Goal: Task Accomplishment & Management: Manage account settings

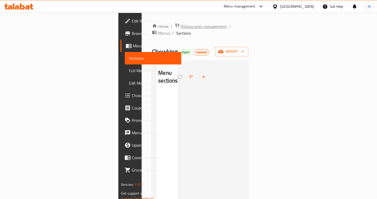
click at [181, 25] on span "Restaurants management" at bounding box center [204, 26] width 46 height 6
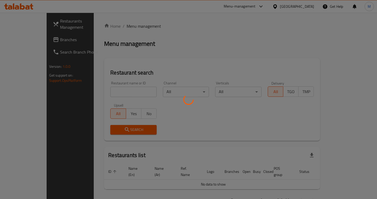
click at [116, 92] on div at bounding box center [188, 99] width 377 height 199
click at [116, 91] on div at bounding box center [188, 99] width 377 height 199
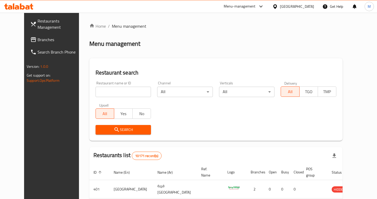
click at [116, 91] on input "search" at bounding box center [124, 92] width 56 height 10
type input "healthy lab"
click button "Search" at bounding box center [124, 130] width 56 height 10
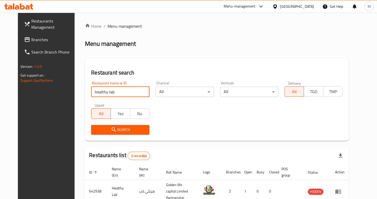
scroll to position [46, 0]
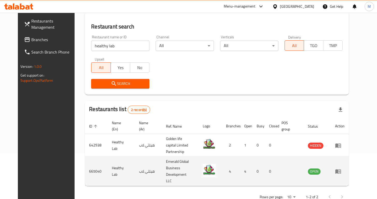
click at [342, 168] on icon "enhanced table" at bounding box center [338, 171] width 6 height 6
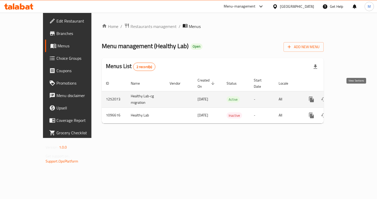
click at [352, 96] on icon "enhanced table" at bounding box center [349, 99] width 6 height 6
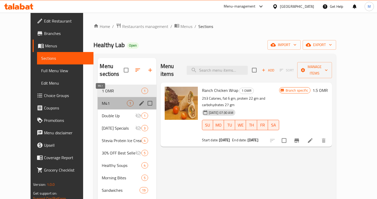
click at [102, 100] on span "M41" at bounding box center [114, 103] width 25 height 6
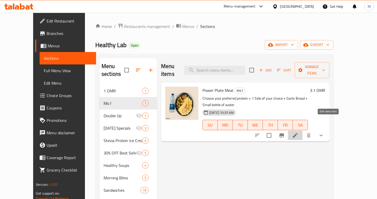
click at [299, 132] on icon at bounding box center [295, 135] width 6 height 6
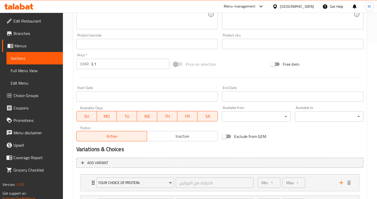
scroll to position [204, 0]
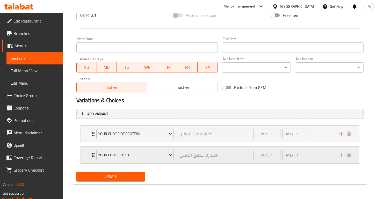
click at [87, 142] on div "Your Choice of Side: اختيارك للطبق الجانبي: ​ Min: 1 ​ Max: 1 ​" at bounding box center [220, 134] width 279 height 17
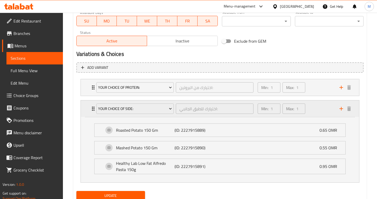
scroll to position [270, 0]
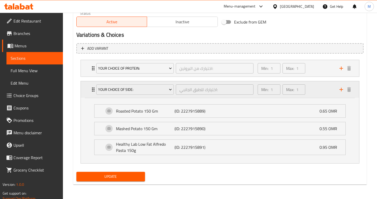
click at [91, 90] on icon "Expand" at bounding box center [93, 90] width 6 height 6
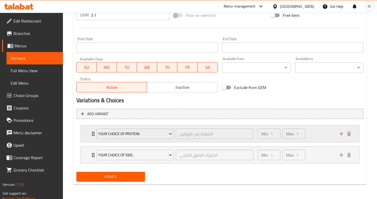
click at [87, 137] on div "Your Choice of Protein: اختيارك من البروتين: ​ Min: 1 ​ Max: 1 ​" at bounding box center [220, 134] width 279 height 17
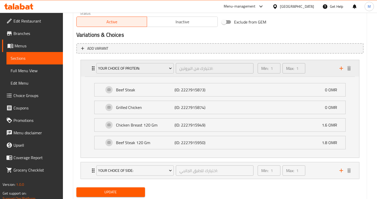
click at [88, 76] on div "Your Choice of Protein: اختيارك من البروتين: ​ Min: 1 ​ Max: 1 ​" at bounding box center [220, 68] width 279 height 17
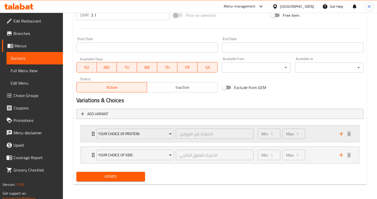
scroll to position [204, 0]
click at [41, 93] on span "Choice Groups" at bounding box center [35, 96] width 45 height 6
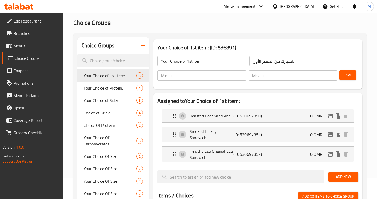
scroll to position [18, 0]
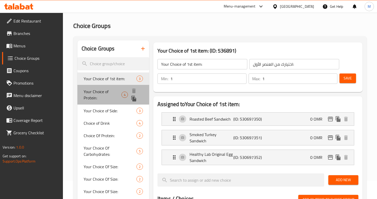
click at [115, 95] on span "Your Choice of Protein:" at bounding box center [103, 95] width 38 height 12
type input "Your Choice of Protein:"
type input "اختيارك من البروتين:"
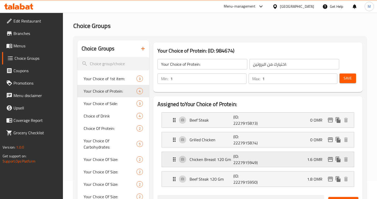
click at [316, 160] on p "1.6 OMR" at bounding box center [316, 160] width 19 height 6
click at [263, 162] on p "(ID: 2227915949)" at bounding box center [247, 159] width 29 height 12
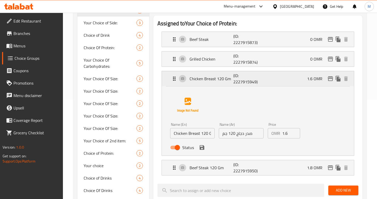
scroll to position [108, 0]
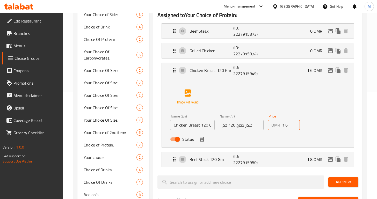
click at [287, 127] on input "1.6" at bounding box center [291, 125] width 18 height 10
click at [267, 161] on div "Beef Steak 120 Gm (ID: 2227915950) 1.8 OMR" at bounding box center [259, 159] width 177 height 15
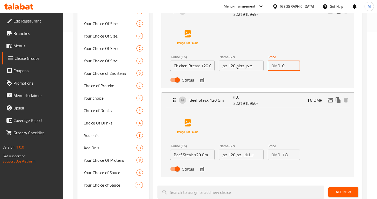
scroll to position [169, 0]
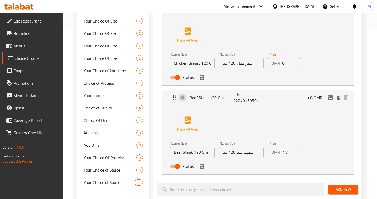
type input "0"
click at [285, 155] on input "1.8" at bounding box center [291, 152] width 18 height 10
click at [302, 131] on div "Name (En) Beef Steak 120 Gm Name (En) Name (Ar) ستيك لحم 120 جم Name (Ar) Price…" at bounding box center [258, 139] width 176 height 65
click at [203, 165] on icon "save" at bounding box center [202, 166] width 5 height 5
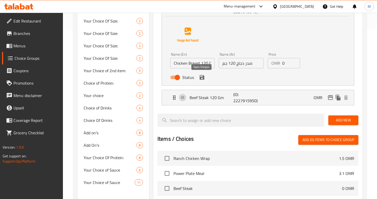
click at [202, 78] on icon "save" at bounding box center [202, 77] width 6 height 6
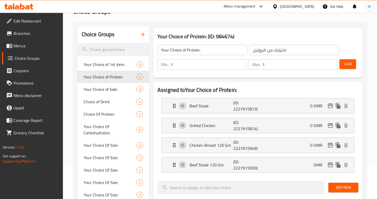
scroll to position [30, 0]
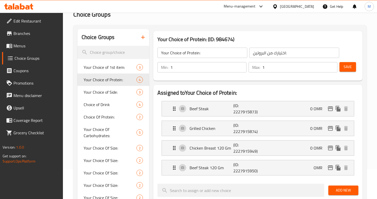
click at [358, 67] on div "Min: 1 ​ Max: 1 ​ Save" at bounding box center [256, 67] width 205 height 17
click at [349, 67] on span "Save" at bounding box center [348, 67] width 8 height 6
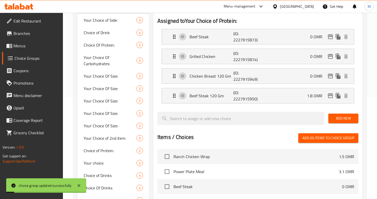
scroll to position [101, 0]
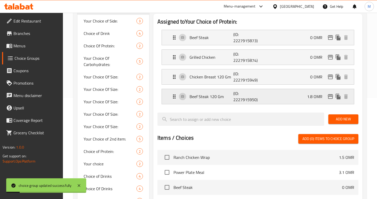
click at [313, 98] on p "1.8 OMR" at bounding box center [316, 97] width 19 height 6
click at [174, 98] on icon "Expand" at bounding box center [174, 97] width 3 height 4
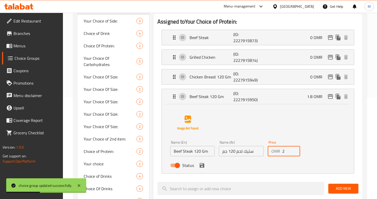
click at [293, 151] on input "2" at bounding box center [291, 151] width 18 height 10
click at [285, 151] on input "2" at bounding box center [291, 151] width 18 height 10
click at [201, 168] on icon "save" at bounding box center [202, 165] width 6 height 6
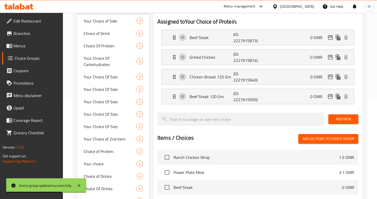
type input "0"
click at [274, 94] on div "Beef Steak 120 Gm (ID: 2227915950) 0 OMR" at bounding box center [259, 96] width 177 height 15
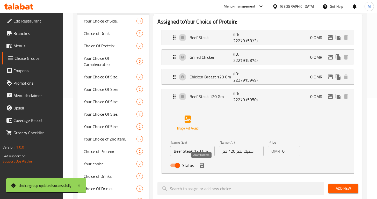
click at [200, 167] on icon "save" at bounding box center [202, 165] width 5 height 5
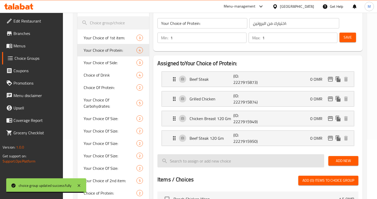
scroll to position [1, 0]
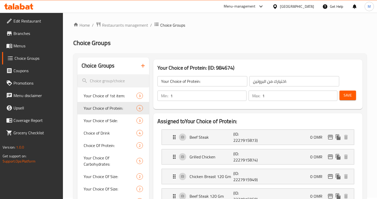
click at [351, 93] on span "Save" at bounding box center [348, 95] width 8 height 6
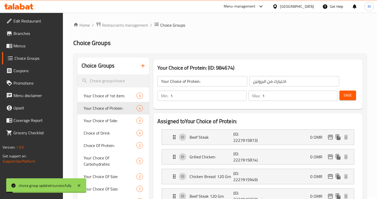
scroll to position [41, 0]
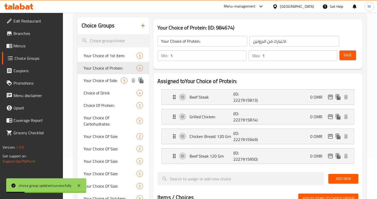
click at [118, 83] on span "Your Choice of Side:" at bounding box center [102, 80] width 37 height 6
type input "Your Choice of Side:"
type input "اختيارك للطبق الجانبي:"
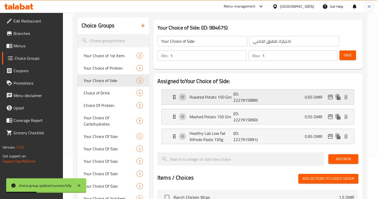
click at [317, 101] on div "Roasted Potato 150 Gm (ID: 2227915889) 0.65 OMR" at bounding box center [259, 97] width 177 height 15
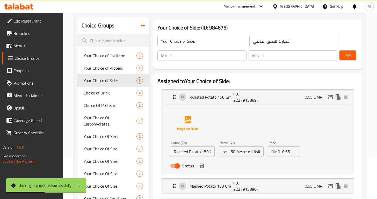
click at [283, 153] on input "0.65" at bounding box center [291, 152] width 18 height 10
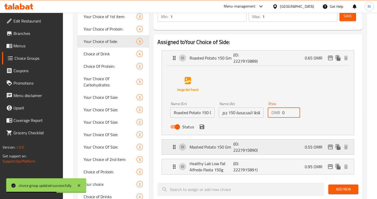
scroll to position [83, 0]
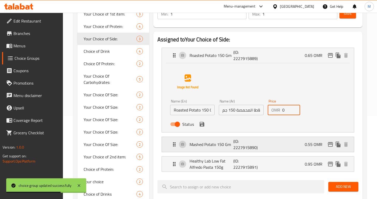
click at [300, 141] on div "Mashed Potato 150 Gm (ID: 2227915890) 0.55 OMR" at bounding box center [259, 144] width 177 height 15
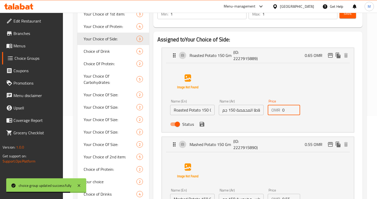
click at [200, 125] on icon "save" at bounding box center [202, 124] width 5 height 5
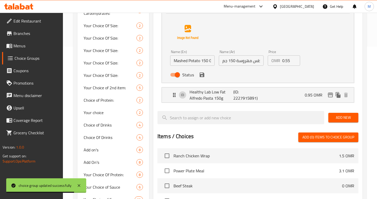
type input "0"
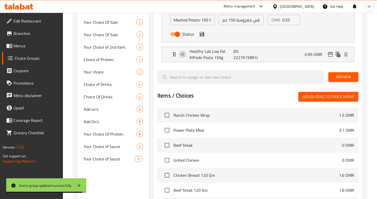
scroll to position [179, 0]
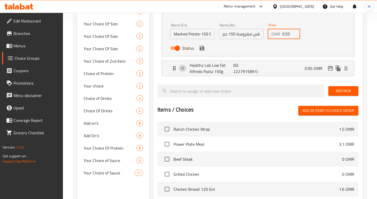
click at [289, 36] on input "0.55" at bounding box center [291, 34] width 18 height 10
type input "0"
click at [202, 51] on button "save" at bounding box center [202, 48] width 8 height 8
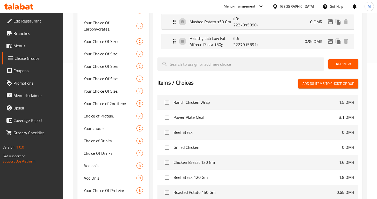
scroll to position [127, 0]
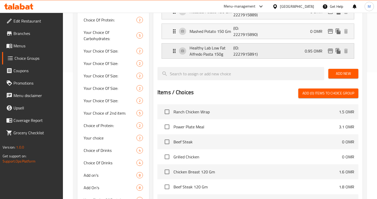
click at [257, 53] on p "(ID: 2227915891)" at bounding box center [247, 51] width 29 height 12
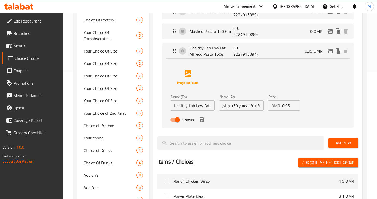
click at [288, 107] on input "0.95" at bounding box center [291, 106] width 18 height 10
click at [201, 119] on icon "save" at bounding box center [202, 120] width 5 height 5
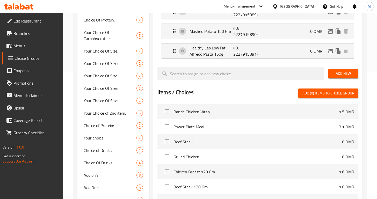
type input "0"
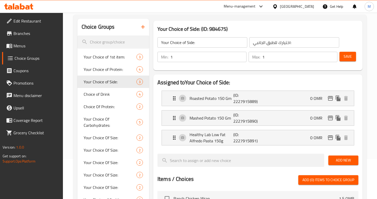
scroll to position [0, 0]
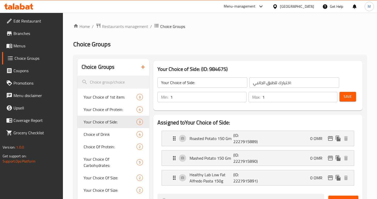
click at [338, 95] on div "Max: 1 ​" at bounding box center [293, 97] width 91 height 12
click at [344, 96] on span "Save" at bounding box center [348, 97] width 8 height 6
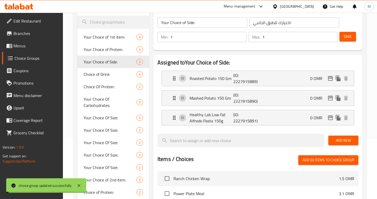
scroll to position [81, 0]
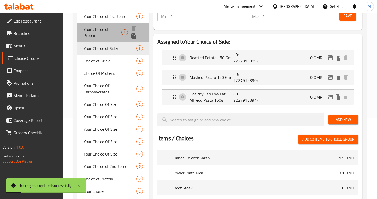
click at [101, 32] on span "Your Choice of Protein:" at bounding box center [103, 32] width 38 height 12
type input "Your Choice of Protein:"
type input "اختيارك من البروتين:"
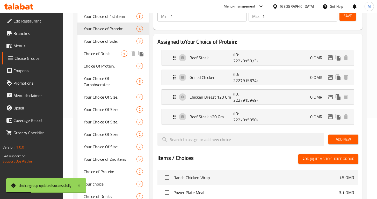
click at [107, 51] on span "Choice of Drink" at bounding box center [102, 54] width 37 height 6
type input "Choice of Drink"
type input "اختيار الشراب"
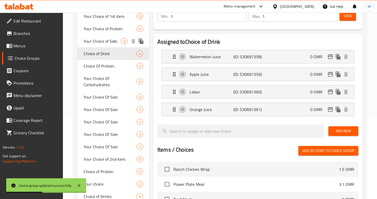
click at [111, 40] on span "Your Choice of Side:" at bounding box center [102, 41] width 37 height 6
type input "Your Choice of Side:"
type input "اختيارك للطبق الجانبي:"
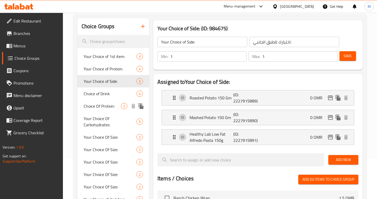
scroll to position [35, 0]
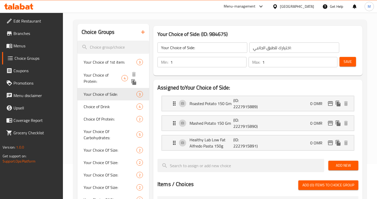
click at [103, 75] on span "Your Choice of Protein:" at bounding box center [103, 78] width 38 height 12
type input "Your Choice of Protein:"
type input "اختيارك من البروتين:"
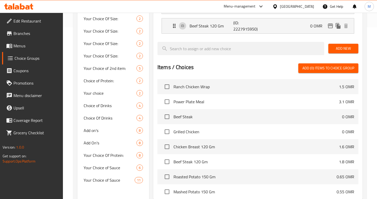
scroll to position [226, 0]
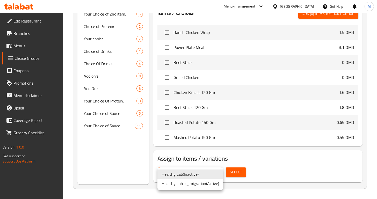
click at [232, 161] on div at bounding box center [188, 99] width 377 height 199
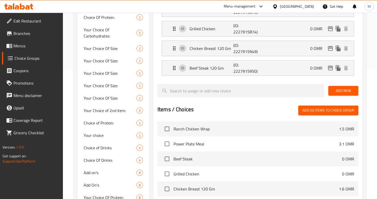
scroll to position [0, 0]
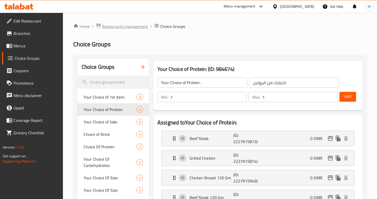
click at [130, 25] on span "Restaurants management" at bounding box center [125, 26] width 46 height 6
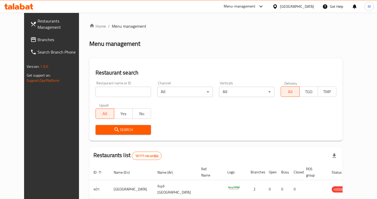
click at [119, 93] on input "search" at bounding box center [124, 92] width 56 height 10
type input "wasabi"
click button "Search" at bounding box center [124, 130] width 56 height 10
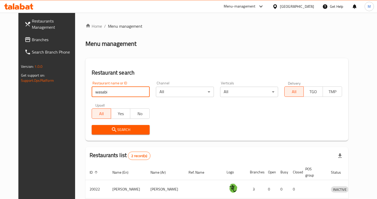
scroll to position [46, 0]
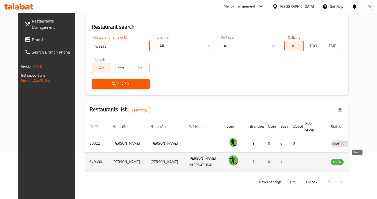
click at [359, 159] on icon "enhanced table" at bounding box center [362, 162] width 6 height 6
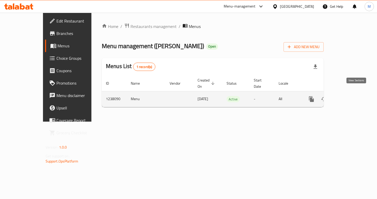
click at [352, 96] on icon "enhanced table" at bounding box center [349, 99] width 6 height 6
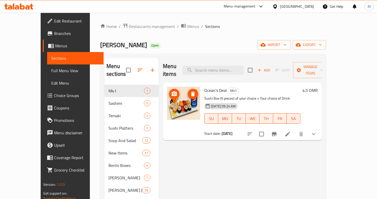
click at [171, 103] on img at bounding box center [183, 103] width 33 height 33
click at [129, 26] on span "Restaurants management" at bounding box center [152, 26] width 46 height 6
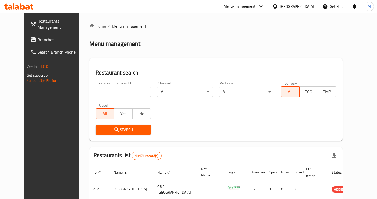
click at [118, 91] on input "search" at bounding box center [124, 92] width 56 height 10
type input "jollibee"
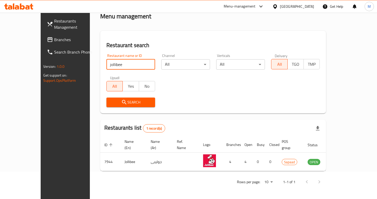
scroll to position [22, 0]
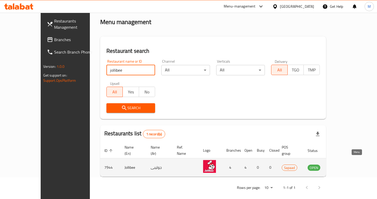
click at [340, 167] on icon "enhanced table" at bounding box center [339, 168] width 2 height 2
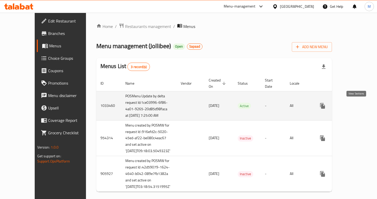
click at [357, 107] on icon "enhanced table" at bounding box center [360, 106] width 6 height 6
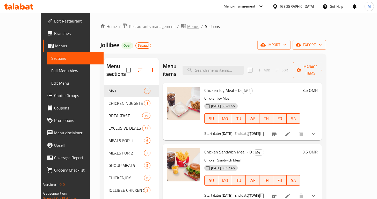
click at [187, 26] on span "Menus" at bounding box center [193, 26] width 12 height 6
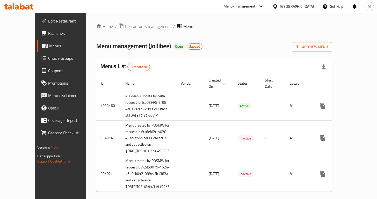
click at [131, 31] on div "Home / Restaurants management / Menus Menu management ( Jollibee ) Open Sapaad …" at bounding box center [214, 109] width 236 height 173
click at [130, 27] on span "Restaurants management" at bounding box center [148, 26] width 46 height 6
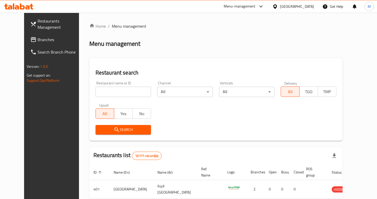
click at [117, 86] on div "Restaurant name or ID Restaurant name or ID" at bounding box center [124, 89] width 56 height 16
click at [119, 89] on input "search" at bounding box center [124, 92] width 56 height 10
type input "rib"
click button "Search" at bounding box center [124, 130] width 56 height 10
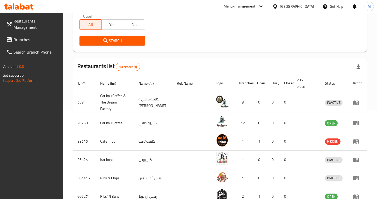
scroll to position [202, 0]
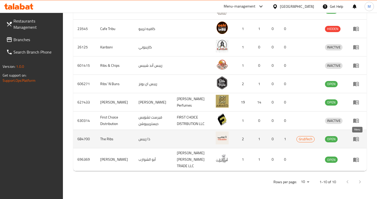
click at [356, 141] on icon "enhanced table" at bounding box center [356, 139] width 6 height 6
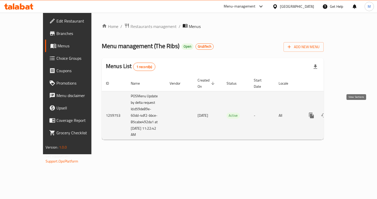
click at [353, 109] on link "enhanced table" at bounding box center [349, 115] width 12 height 12
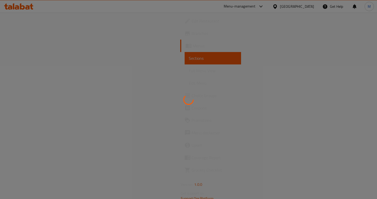
click at [36, 40] on div at bounding box center [188, 99] width 377 height 199
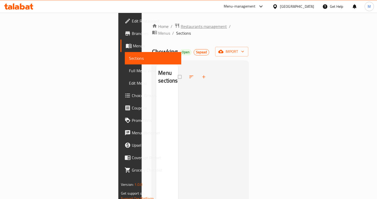
click at [181, 29] on span "Restaurants management" at bounding box center [204, 26] width 46 height 6
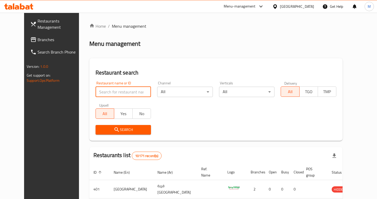
click at [123, 91] on input "search" at bounding box center [124, 92] width 56 height 10
click at [123, 91] on input "k" at bounding box center [124, 92] width 56 height 10
type input "k"
type input "d"
type input "c"
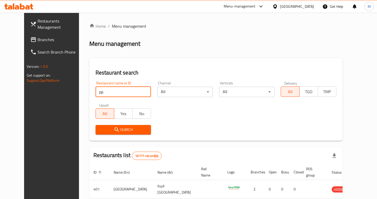
type input "p"
type input "ribs"
click button "Search" at bounding box center [124, 130] width 56 height 10
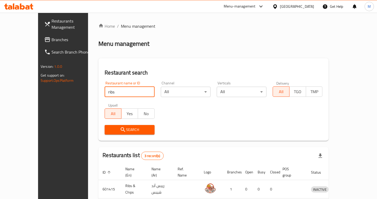
scroll to position [59, 0]
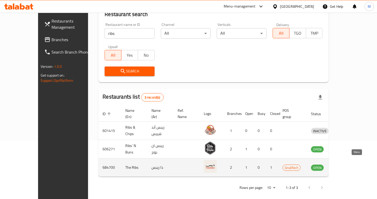
click at [345, 165] on icon "enhanced table" at bounding box center [342, 168] width 6 height 6
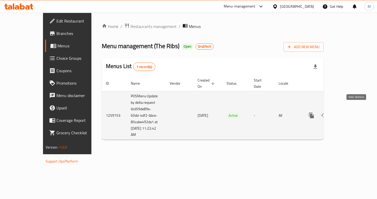
click at [352, 112] on icon "enhanced table" at bounding box center [349, 115] width 6 height 6
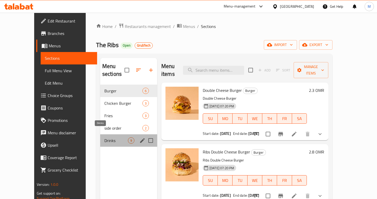
click at [104, 138] on span "Drinks" at bounding box center [116, 141] width 24 height 6
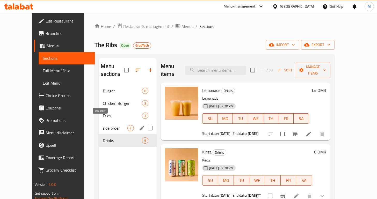
click at [103, 113] on span "Fries" at bounding box center [122, 116] width 39 height 6
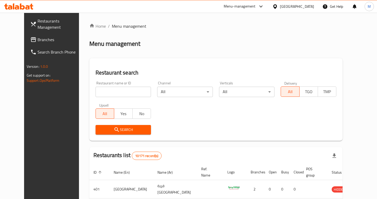
click at [93, 97] on div "Restaurant name or ID Restaurant name or ID" at bounding box center [124, 89] width 62 height 22
click at [96, 95] on input "search" at bounding box center [124, 92] width 56 height 10
type input "filli"
click button "Search" at bounding box center [124, 130] width 56 height 10
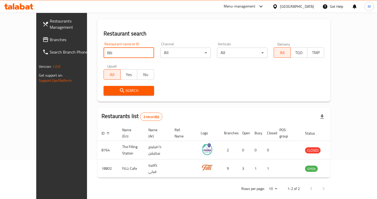
scroll to position [40, 0]
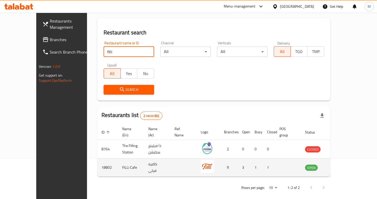
click at [346, 165] on td "enhanced table" at bounding box center [337, 168] width 18 height 18
click at [339, 165] on icon "enhanced table" at bounding box center [335, 168] width 6 height 6
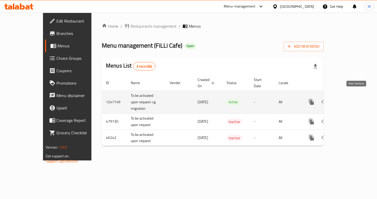
click at [353, 96] on link "enhanced table" at bounding box center [349, 102] width 12 height 12
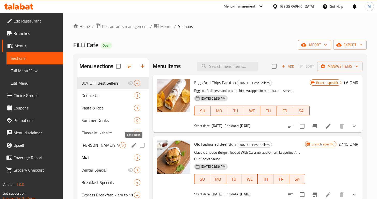
scroll to position [20, 0]
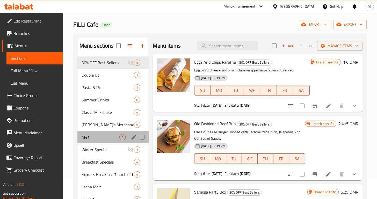
click at [107, 142] on div "M41 1" at bounding box center [112, 137] width 71 height 12
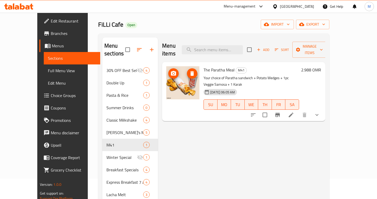
click at [175, 66] on img at bounding box center [182, 82] width 33 height 33
click at [169, 66] on img at bounding box center [182, 82] width 33 height 33
click at [169, 70] on span "upload picture" at bounding box center [173, 73] width 10 height 6
click at [171, 71] on icon "upload picture" at bounding box center [173, 73] width 5 height 5
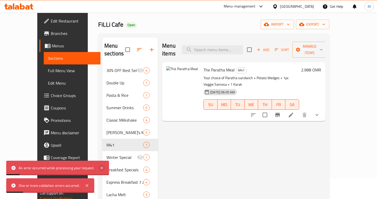
click at [103, 170] on icon at bounding box center [102, 168] width 6 height 6
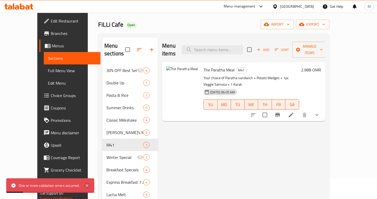
click at [86, 186] on icon at bounding box center [87, 186] width 6 height 6
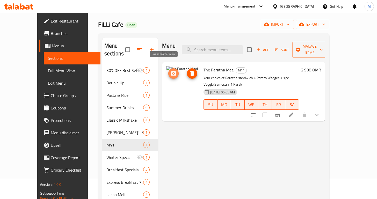
click at [168, 70] on span "upload picture" at bounding box center [173, 73] width 10 height 6
click at [189, 70] on icon "delete image" at bounding box center [192, 73] width 6 height 6
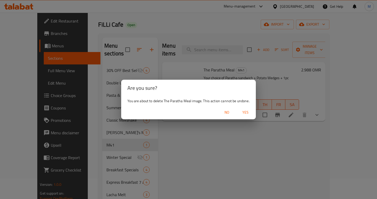
click at [247, 110] on span "Yes" at bounding box center [245, 112] width 12 height 6
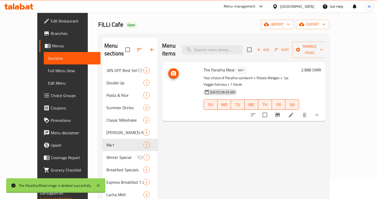
click at [168, 70] on span "upload picture" at bounding box center [173, 73] width 10 height 6
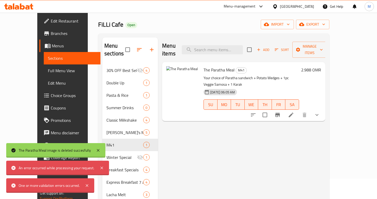
click at [63, 170] on div "An error occurred while processing your request." at bounding box center [57, 168] width 76 height 6
click at [294, 113] on icon at bounding box center [291, 115] width 5 height 5
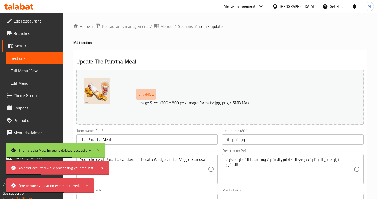
click at [148, 93] on span "Change" at bounding box center [146, 95] width 16 height 8
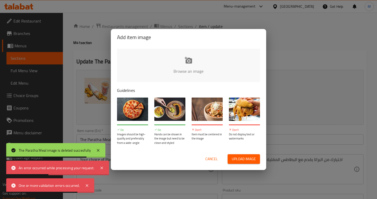
click at [182, 66] on input "file" at bounding box center [363, 73] width 493 height 48
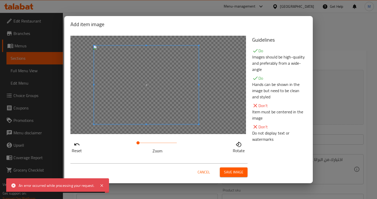
click at [134, 93] on span at bounding box center [146, 85] width 105 height 79
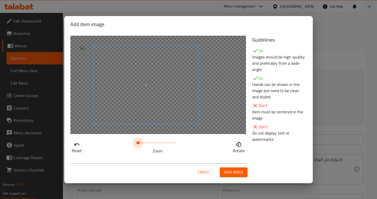
drag, startPoint x: 137, startPoint y: 143, endPoint x: 69, endPoint y: 138, distance: 67.8
click at [69, 138] on div "Reset Zoom Rotate" at bounding box center [158, 95] width 182 height 125
click at [90, 114] on span at bounding box center [135, 85] width 105 height 79
click at [199, 171] on span "Cancel" at bounding box center [204, 172] width 12 height 6
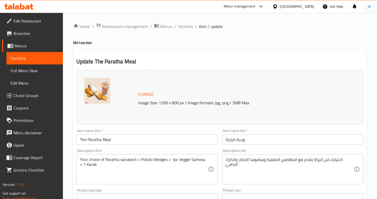
click at [143, 94] on span "Change" at bounding box center [146, 95] width 16 height 8
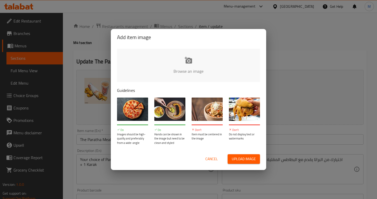
click at [247, 157] on span "Upload image" at bounding box center [244, 159] width 24 height 6
type input "C:\fakepath\Screenshot 2025-08-19 at 12.59.49 PM.png"
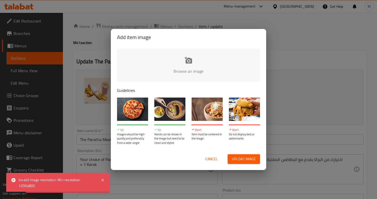
click at [213, 156] on span "Cancel" at bounding box center [211, 159] width 12 height 6
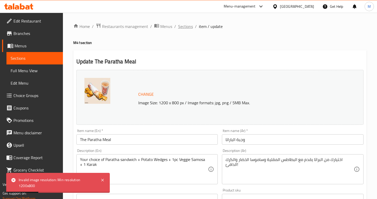
click at [184, 26] on span "Sections" at bounding box center [185, 26] width 15 height 6
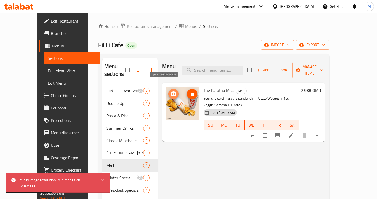
click at [173, 93] on circle "upload picture" at bounding box center [174, 94] width 2 height 2
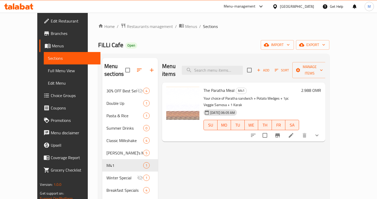
click at [294, 132] on icon at bounding box center [291, 135] width 6 height 6
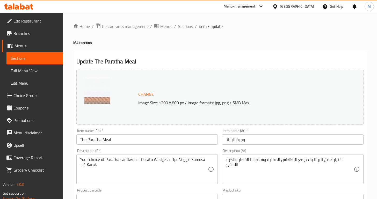
scroll to position [183, 0]
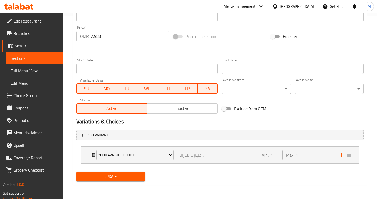
click at [90, 164] on li "Your Paratha Choice: اختيارك للباراتا: ​ Min: 1 ​ Max: 1 ​ Cheese And Honey Par…" at bounding box center [219, 155] width 287 height 21
